Goal: Task Accomplishment & Management: Use online tool/utility

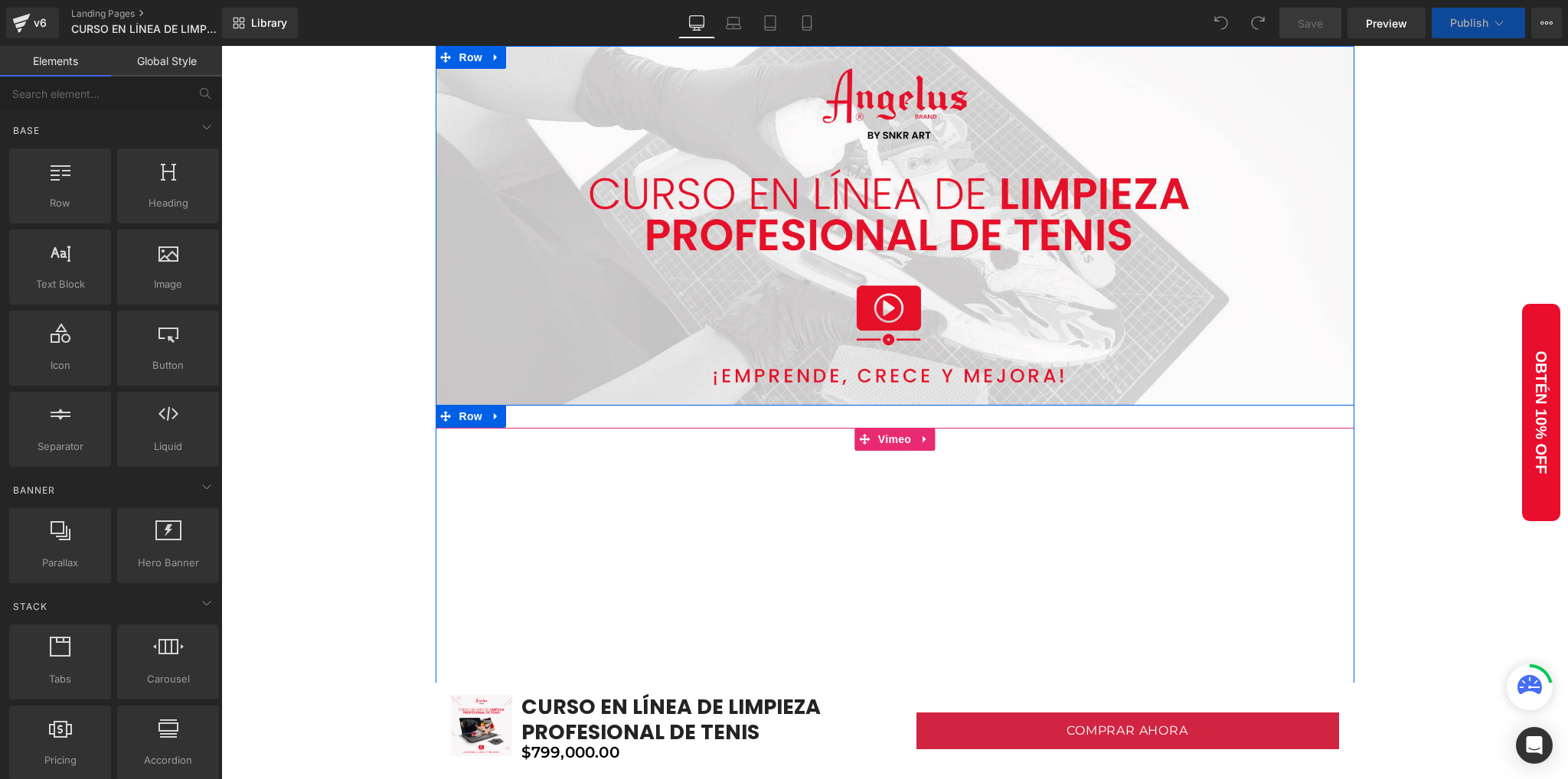
scroll to position [306, 0]
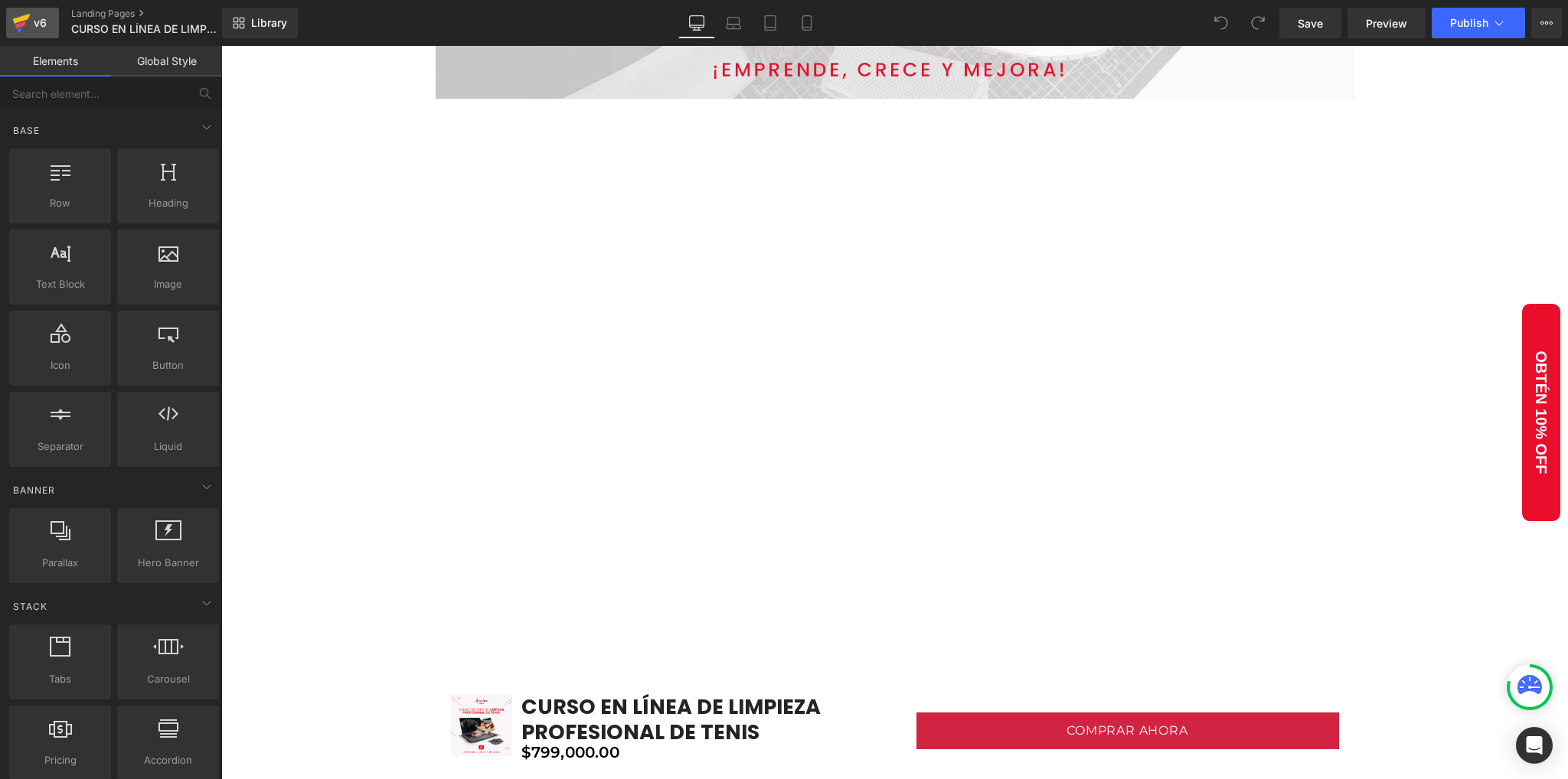
click at [20, 36] on icon at bounding box center [21, 23] width 19 height 38
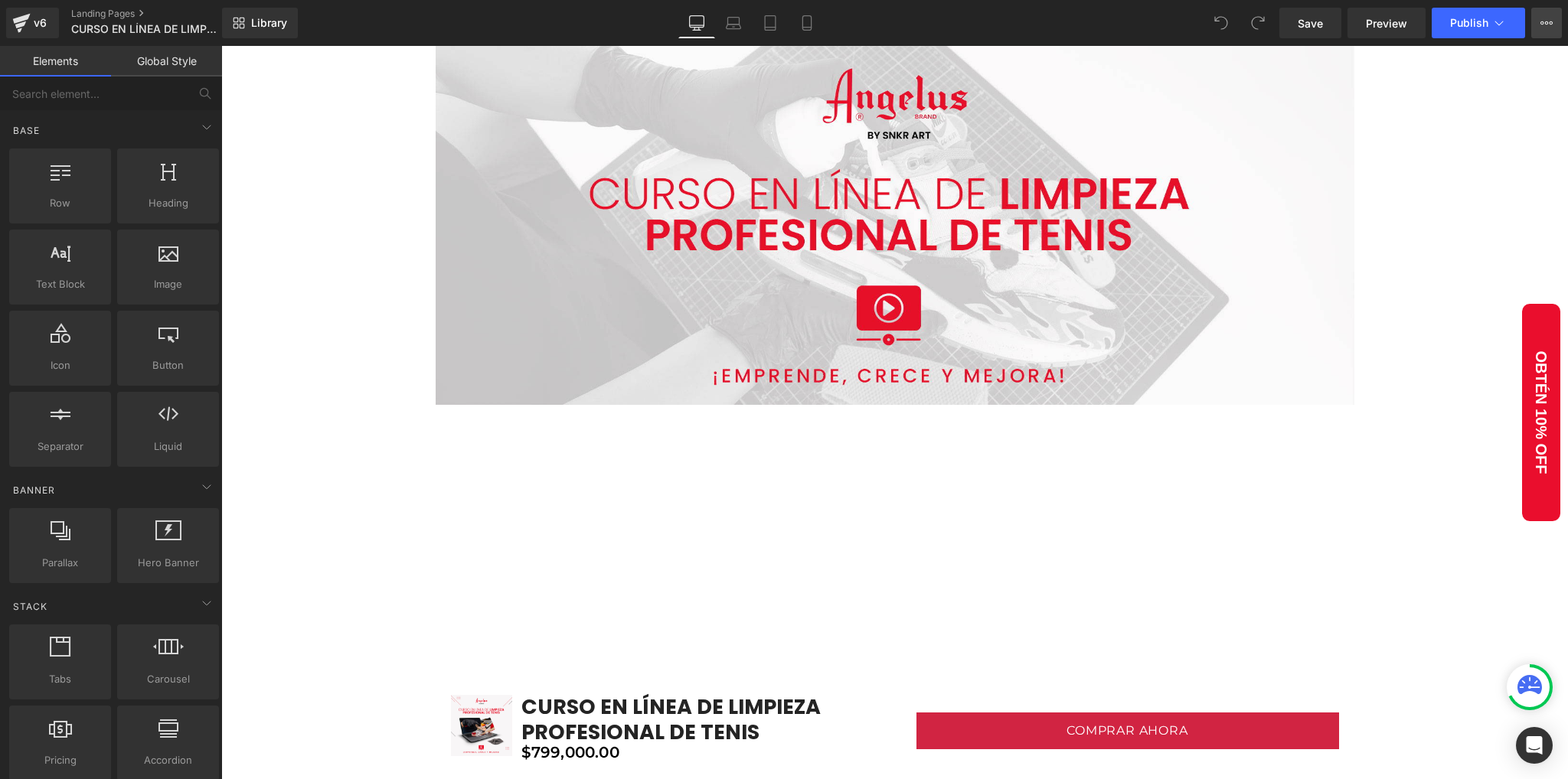
click at [1540, 24] on button "View Live Page View with current Template Save Template to Library Schedule Pub…" at bounding box center [1546, 23] width 31 height 31
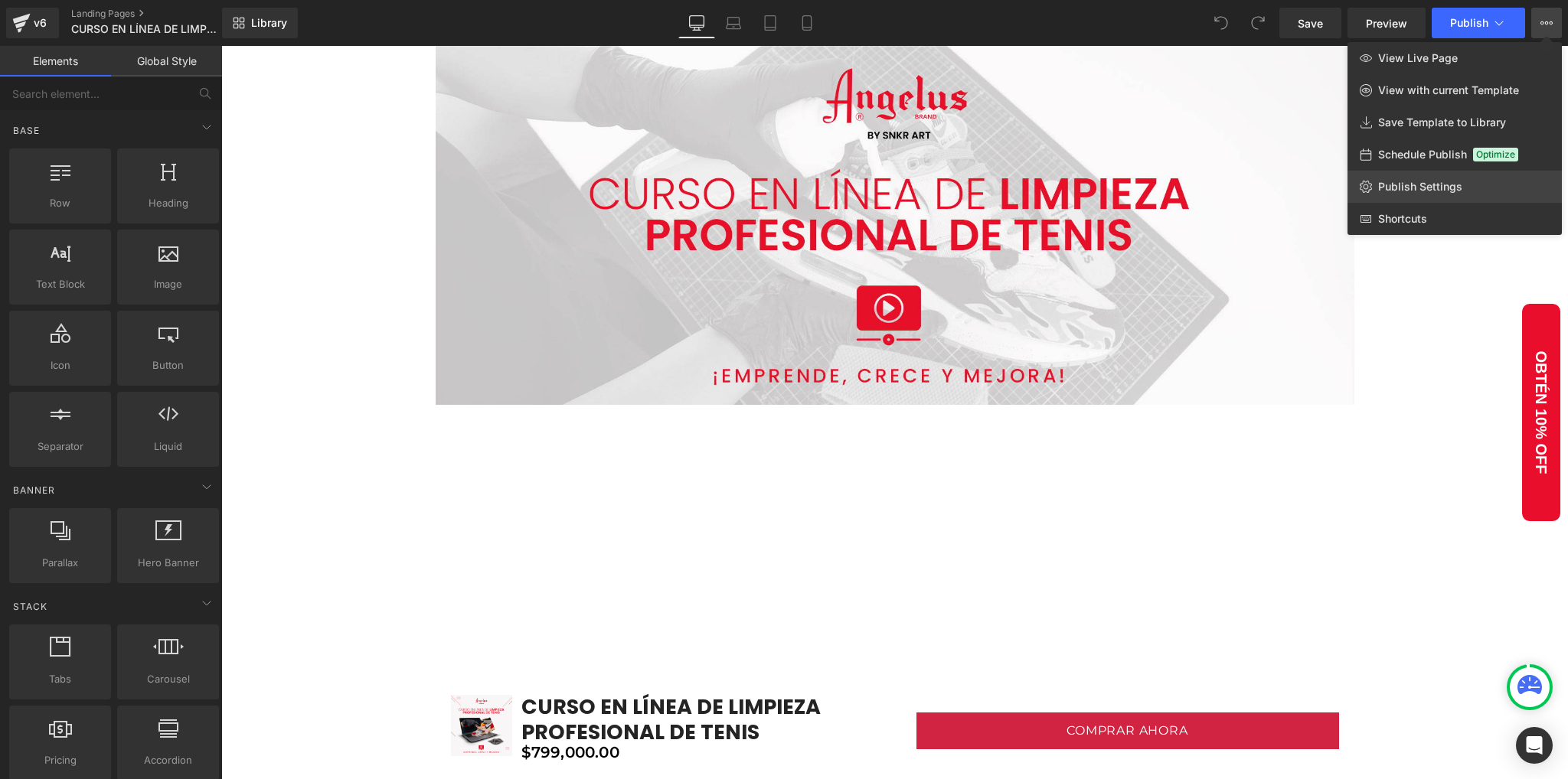
click at [1448, 198] on link "Publish Settings" at bounding box center [1454, 187] width 214 height 32
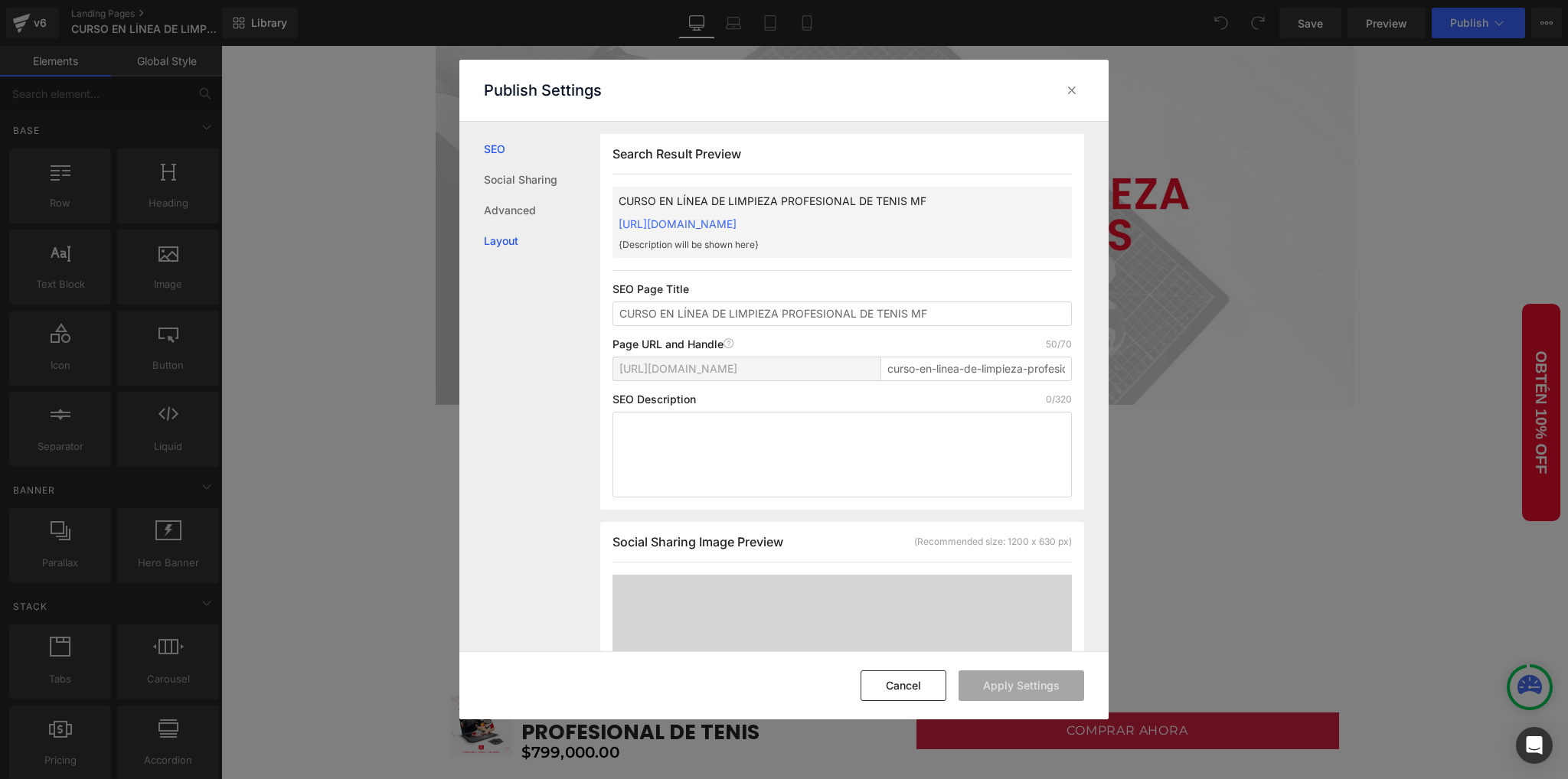
click at [521, 238] on link "Layout" at bounding box center [542, 242] width 117 height 31
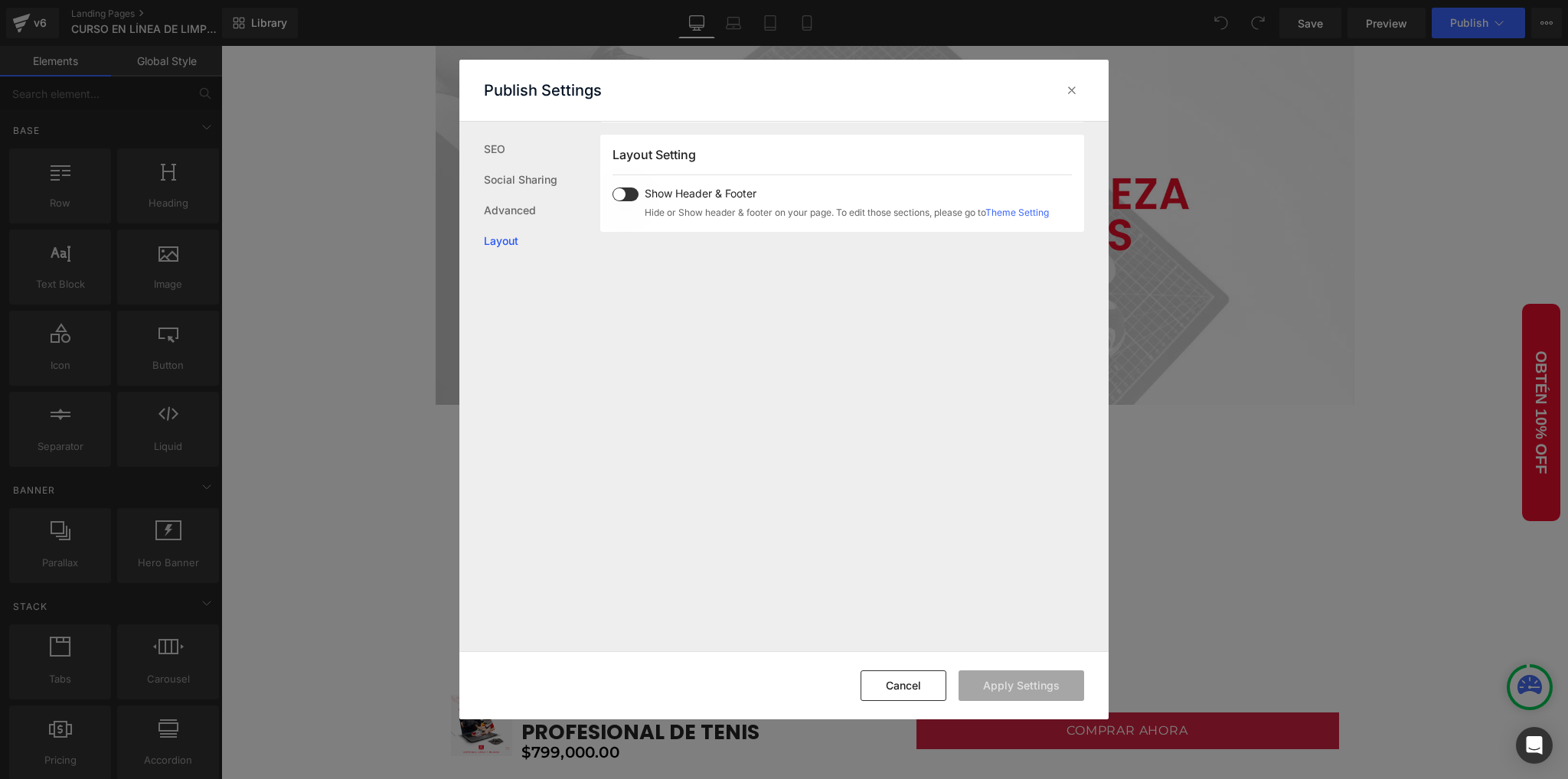
scroll to position [943, 0]
click at [625, 195] on span at bounding box center [625, 194] width 26 height 14
click at [621, 193] on span at bounding box center [625, 194] width 26 height 14
click at [1075, 87] on icon at bounding box center [1072, 90] width 15 height 15
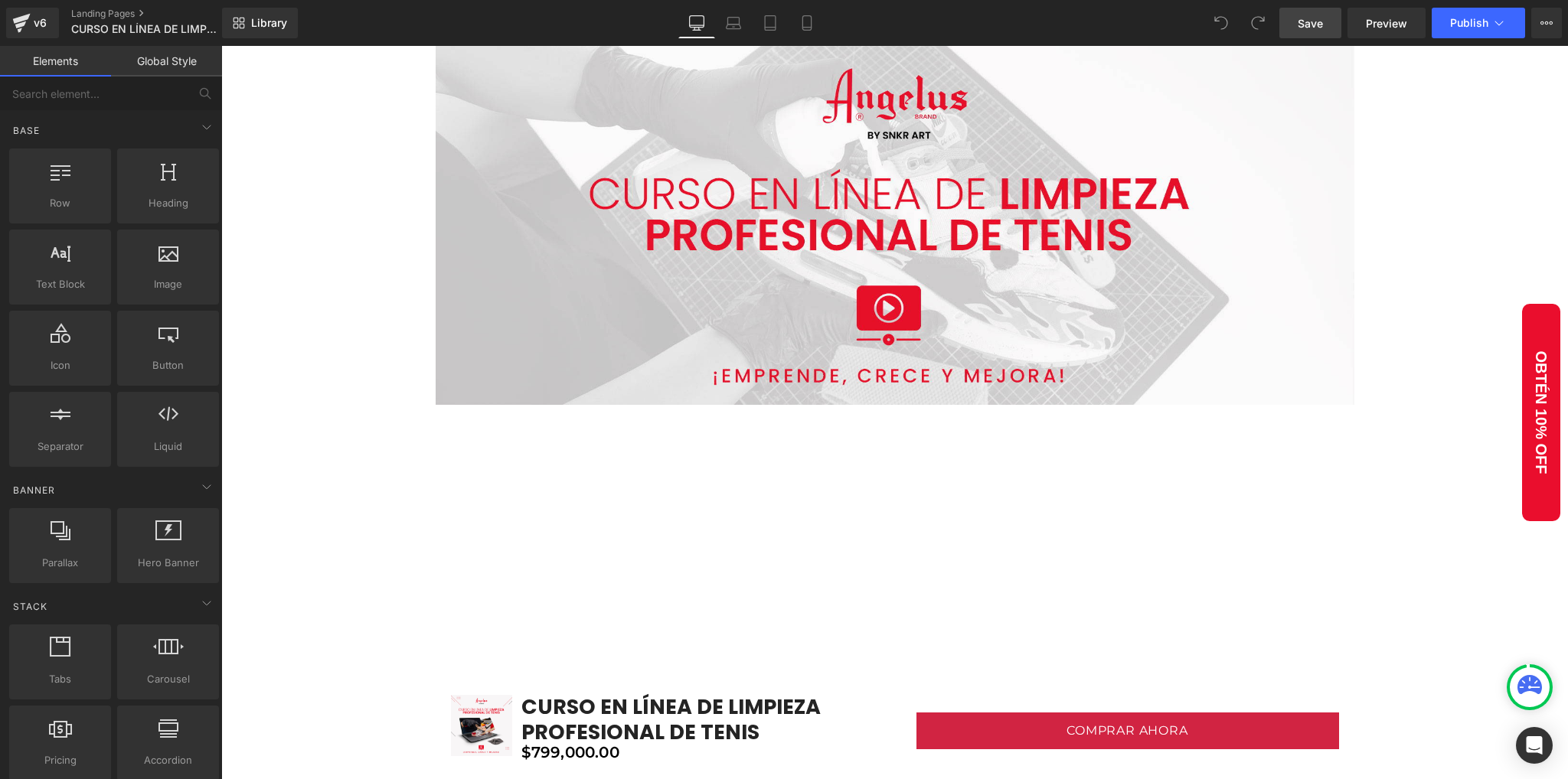
click at [1311, 25] on span "Save" at bounding box center [1309, 24] width 25 height 16
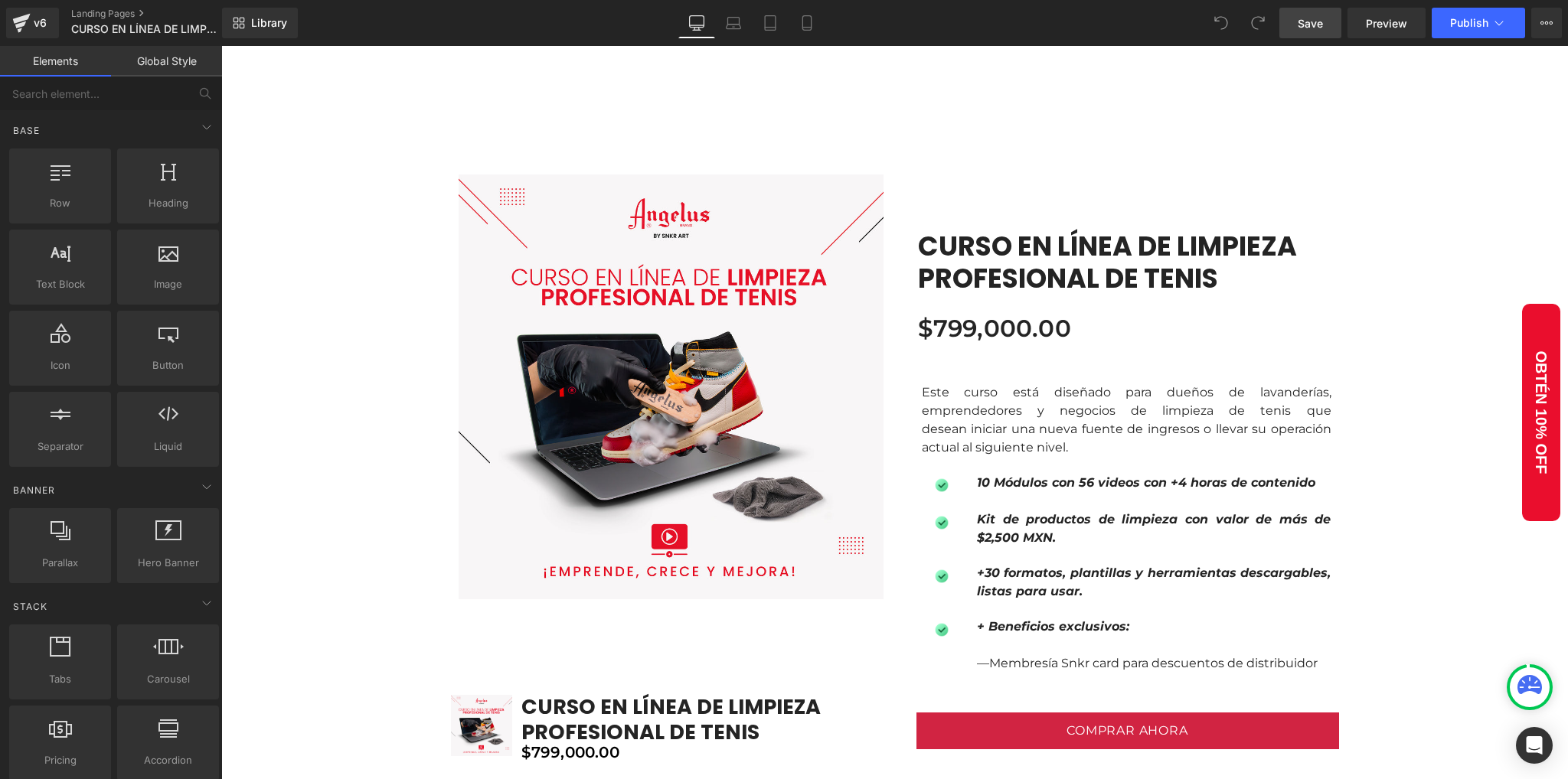
scroll to position [816, 0]
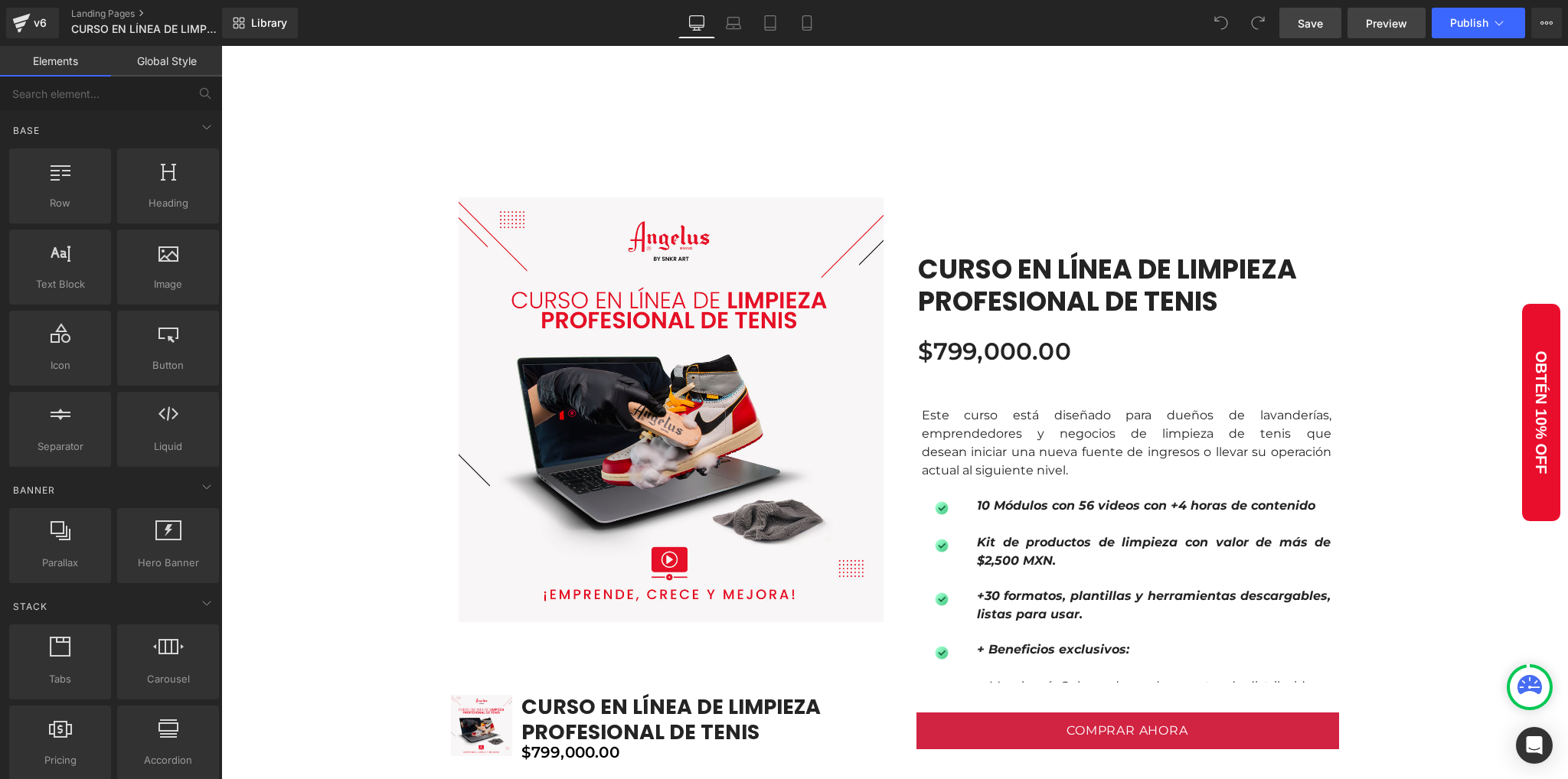
click at [1370, 28] on span "Preview" at bounding box center [1386, 24] width 41 height 16
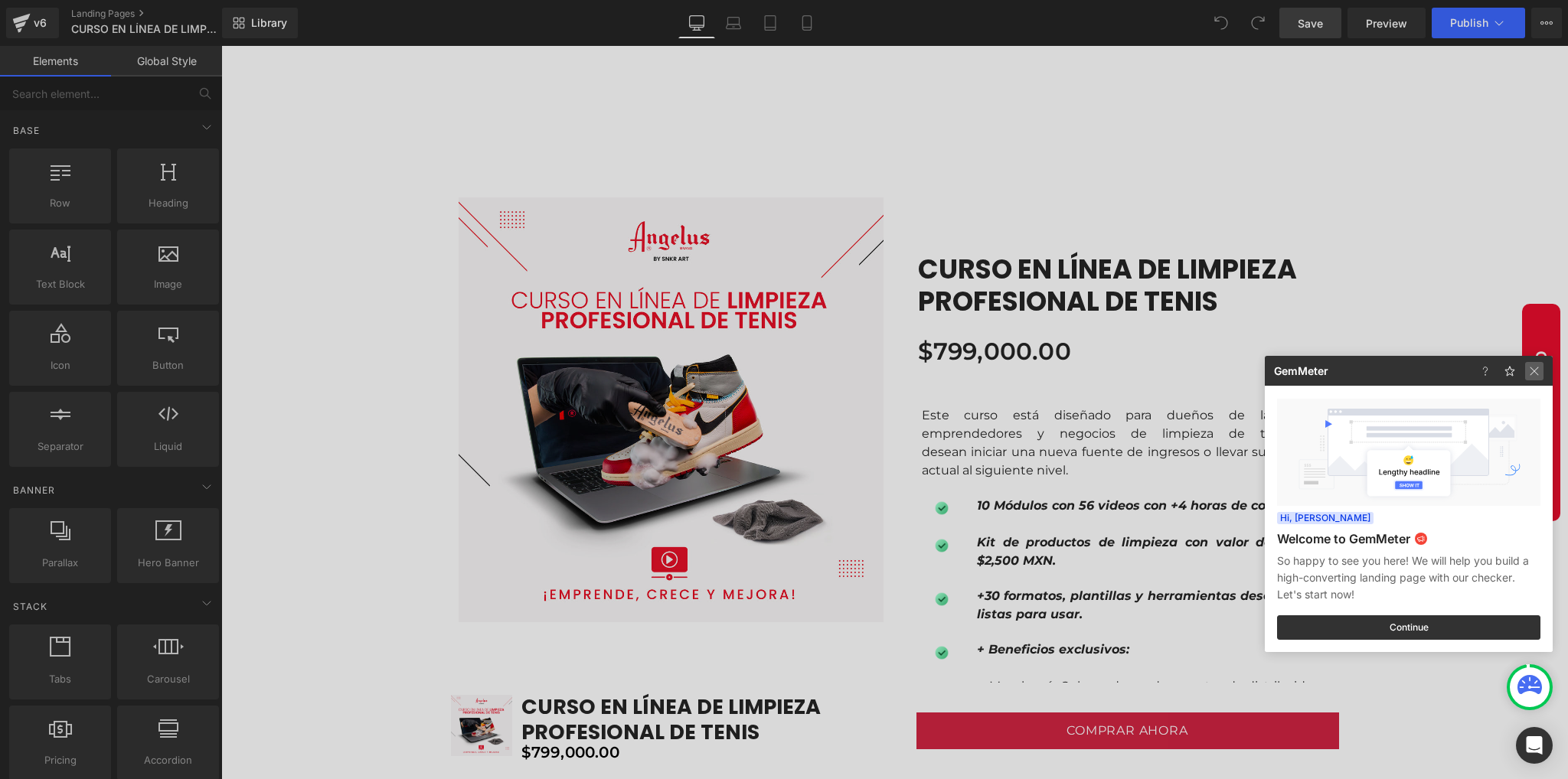
click at [1531, 378] on img at bounding box center [1534, 371] width 19 height 19
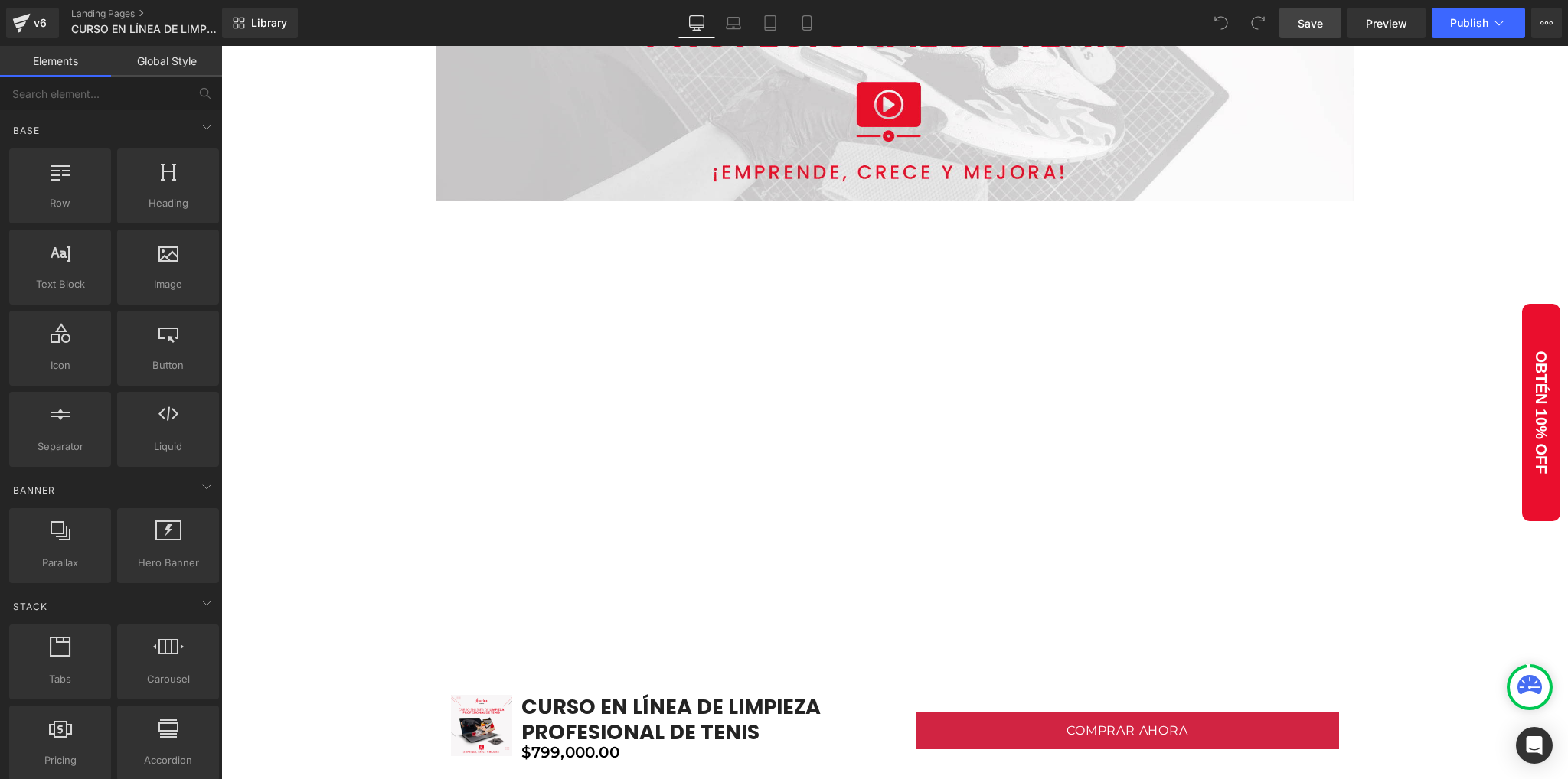
scroll to position [0, 0]
